Goal: Task Accomplishment & Management: Complete application form

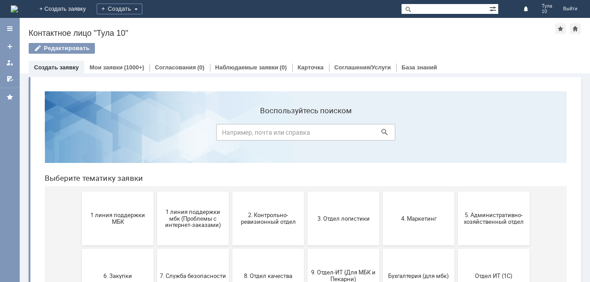
click at [125, 222] on span "1 линия поддержки МБК" at bounding box center [118, 218] width 66 height 13
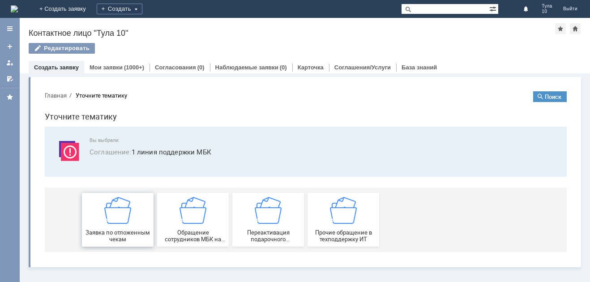
click at [112, 221] on img at bounding box center [117, 210] width 27 height 27
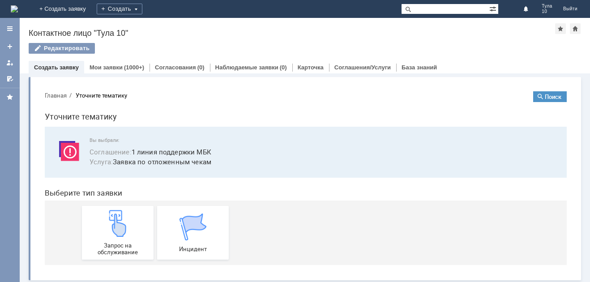
click at [112, 221] on img at bounding box center [117, 223] width 27 height 27
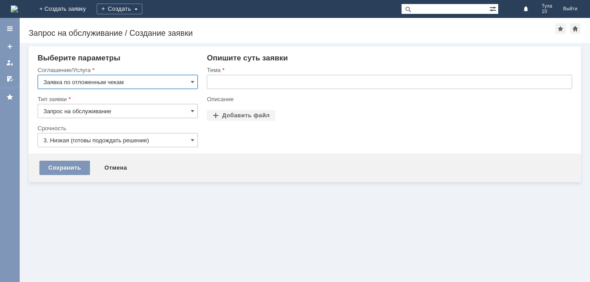
click at [216, 83] on input "text" at bounding box center [389, 82] width 365 height 14
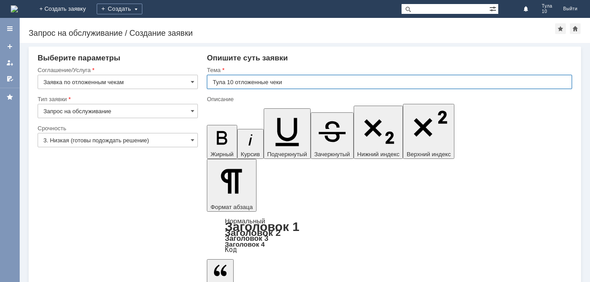
type input "Тула 10 отложенные чеки"
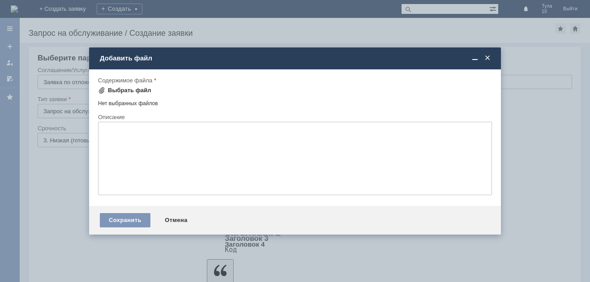
click at [125, 92] on div "Выбрать файл" at bounding box center [129, 90] width 43 height 7
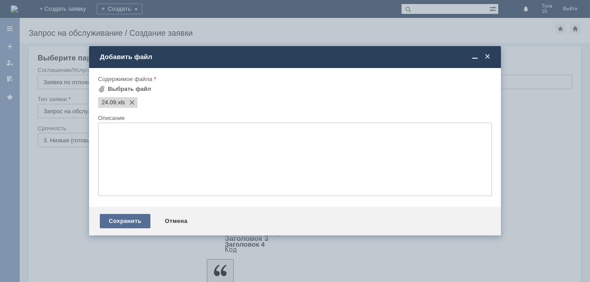
click at [115, 220] on div "Сохранить" at bounding box center [125, 221] width 51 height 14
